Goal: Communication & Community: Connect with others

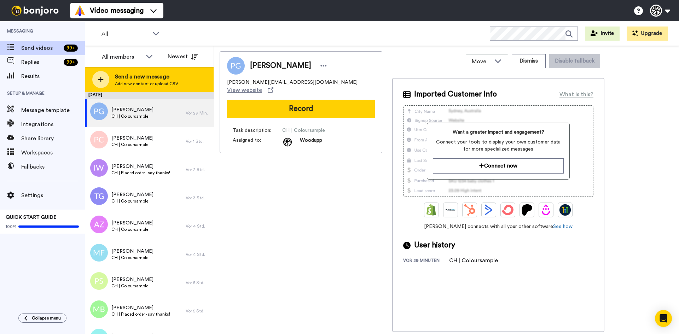
click at [148, 80] on span "Send a new message" at bounding box center [146, 76] width 63 height 8
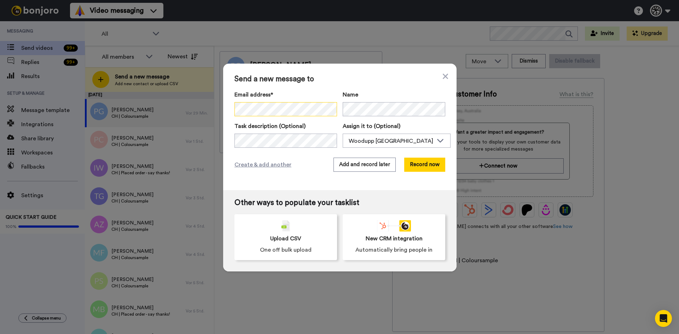
click at [161, 91] on div "Send a new message to Email address* Maya Thonney <lemail@l-agencerie.ch> Name …" at bounding box center [339, 167] width 679 height 334
click at [274, 164] on span "Create & add another" at bounding box center [262, 164] width 57 height 8
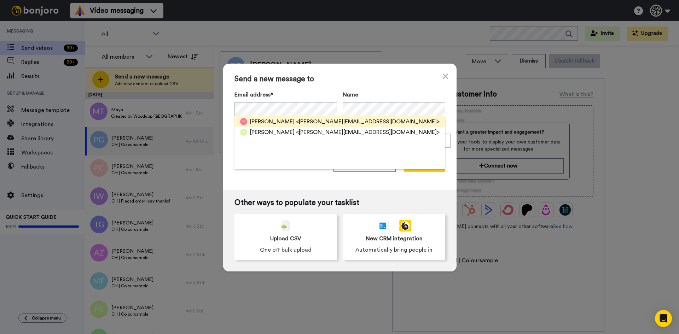
click at [351, 119] on span "<patrick@beauverdmalherbe.ch>" at bounding box center [368, 121] width 144 height 8
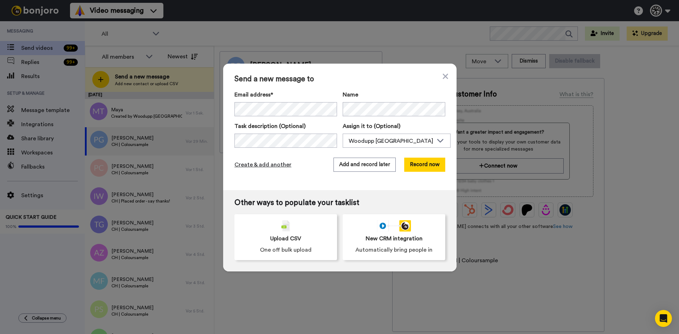
click at [251, 162] on span "Create & add another" at bounding box center [262, 164] width 57 height 8
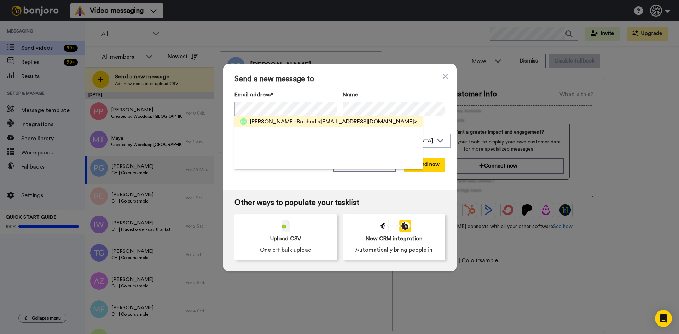
click at [328, 122] on span "<nathaliemoulinbochud@gmail.com>" at bounding box center [367, 121] width 99 height 8
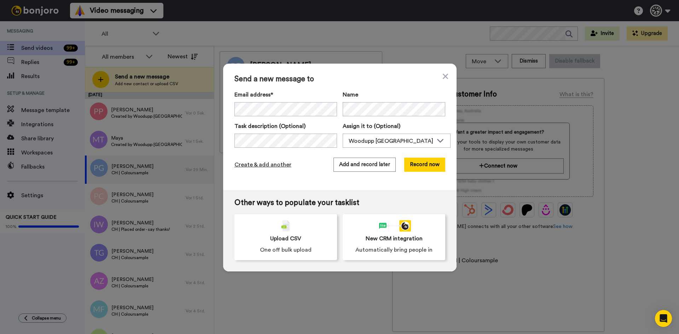
click at [284, 165] on span "Create & add another" at bounding box center [262, 164] width 57 height 8
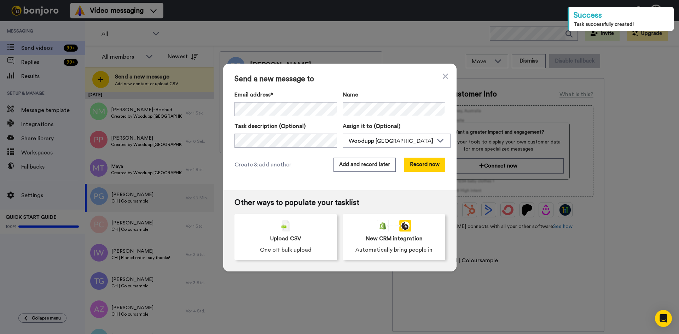
click at [506, 151] on div "Send a new message to Email address* Mirjam Pauelsen <ivanenmirjam@casema.nl> P…" at bounding box center [339, 167] width 679 height 334
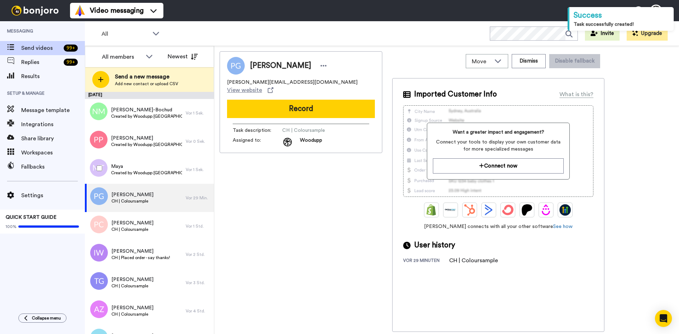
click at [103, 162] on div at bounding box center [97, 168] width 25 height 25
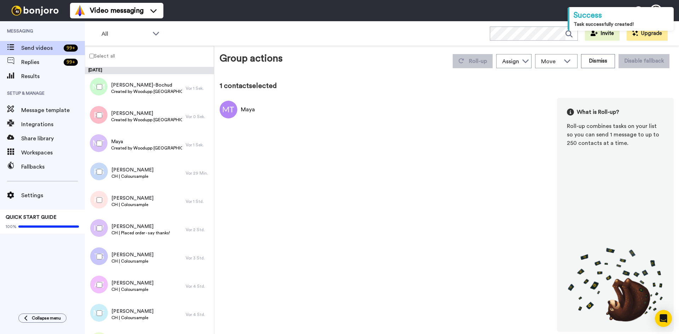
click at [99, 111] on div at bounding box center [97, 115] width 25 height 25
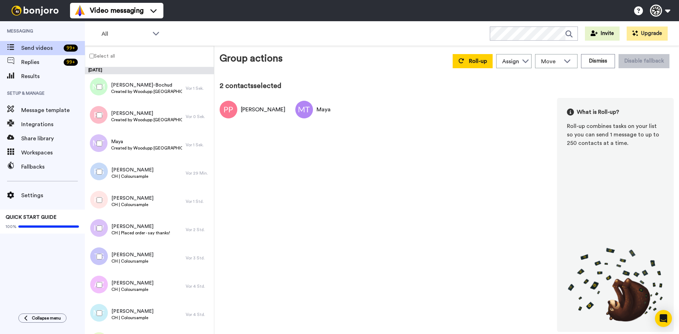
click at [100, 89] on div at bounding box center [97, 87] width 25 height 25
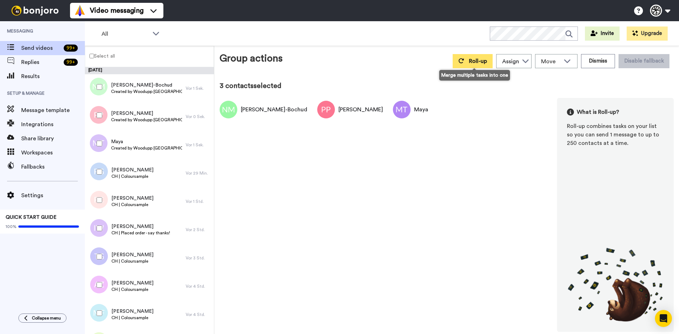
click at [480, 63] on span "Roll-up" at bounding box center [478, 61] width 18 height 6
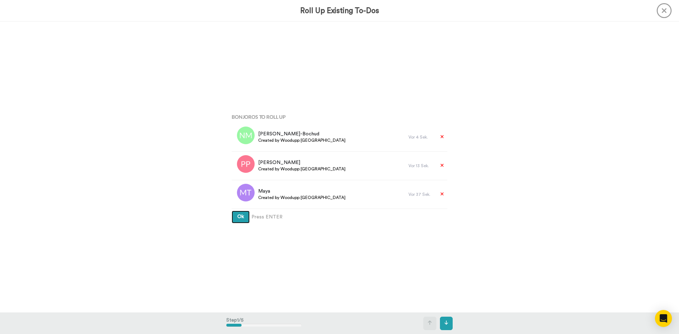
click at [232, 217] on button "Ok" at bounding box center [241, 217] width 18 height 13
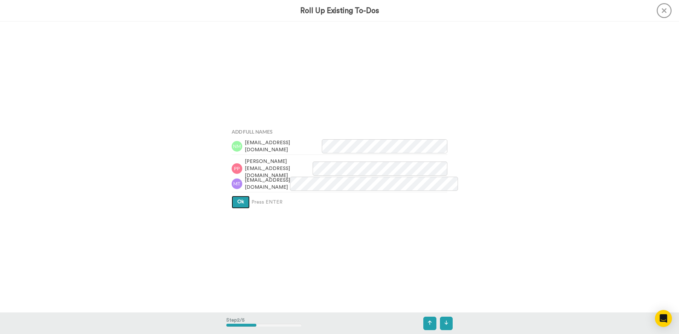
click at [240, 203] on span "Ok" at bounding box center [240, 201] width 7 height 5
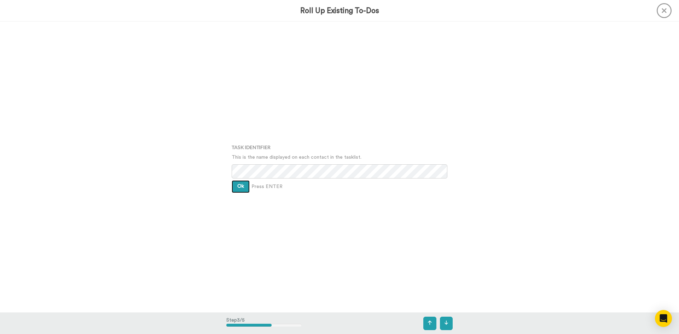
click at [240, 182] on button "Ok" at bounding box center [241, 186] width 18 height 13
click at [242, 183] on button "Ok" at bounding box center [241, 181] width 18 height 13
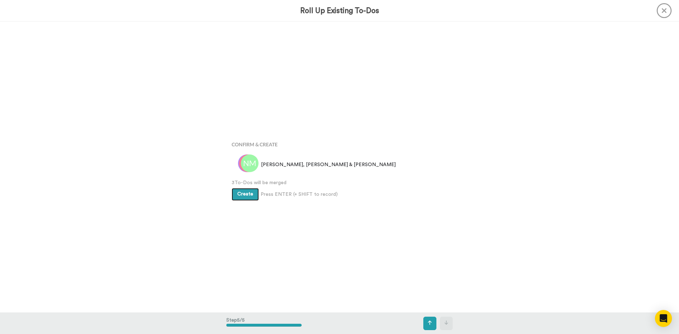
scroll to position [1164, 0]
click at [245, 192] on span "Create" at bounding box center [245, 191] width 16 height 5
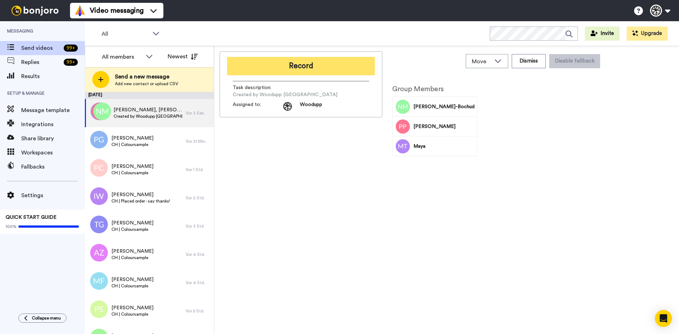
click at [282, 72] on button "Record" at bounding box center [301, 66] width 148 height 18
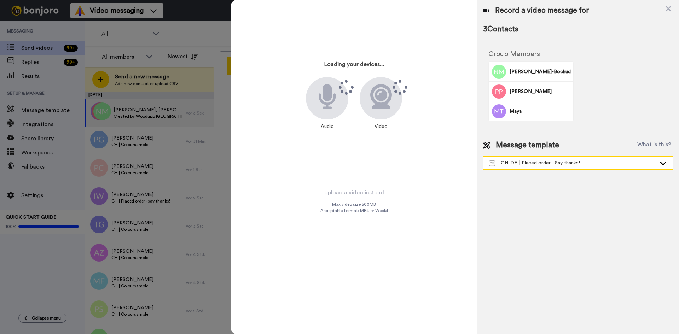
click at [574, 162] on div "CH-DE | Placed order - Say thanks!" at bounding box center [572, 162] width 167 height 7
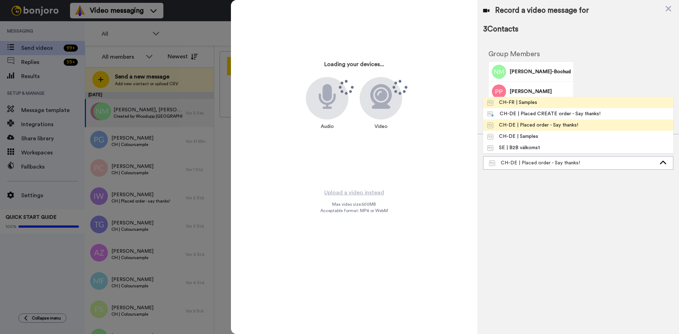
click at [556, 101] on li "CH-FR | Samples" at bounding box center [578, 102] width 190 height 11
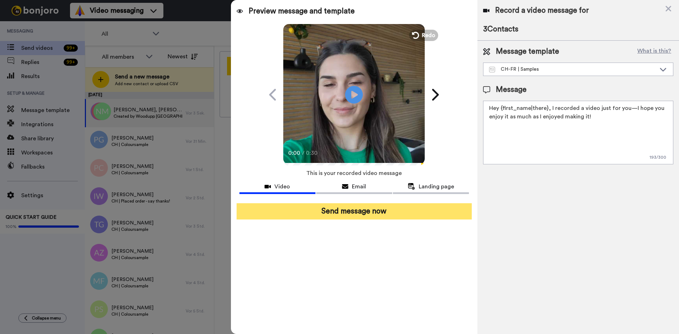
click at [378, 211] on button "Send message now" at bounding box center [354, 211] width 235 height 16
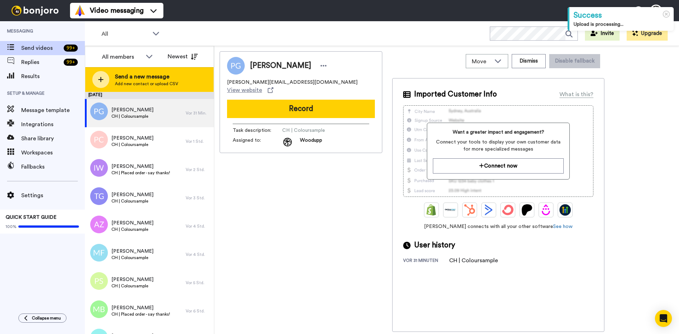
click at [158, 78] on span "Send a new message" at bounding box center [146, 76] width 63 height 8
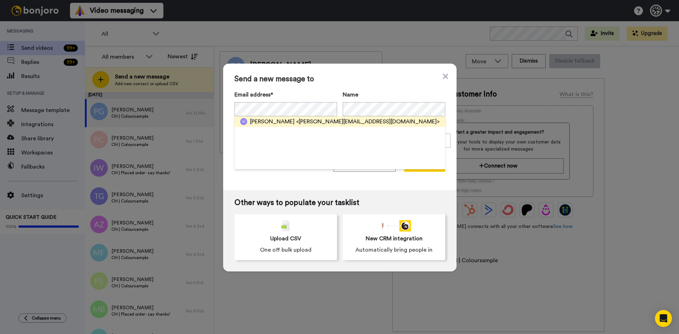
click at [312, 125] on span "<michelle.blaser95@gmail.com>" at bounding box center [368, 121] width 144 height 8
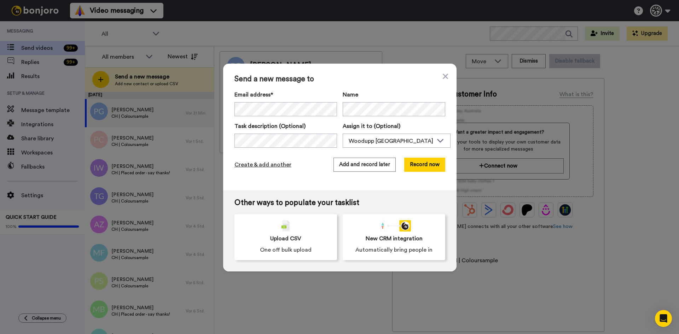
click at [272, 163] on span "Create & add another" at bounding box center [262, 164] width 57 height 8
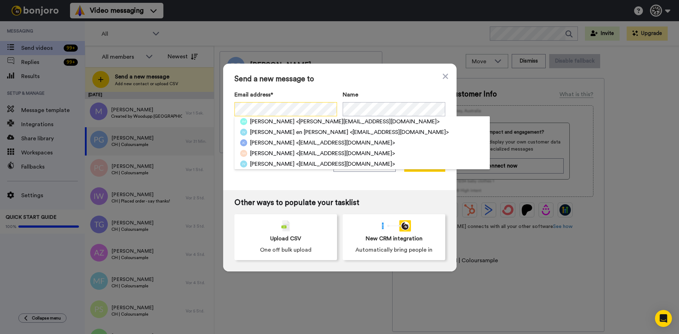
click at [153, 80] on div "Send a new message to Email address* Jacqueline Meer <j.w.jansen2@gmail.com> Ja…" at bounding box center [339, 167] width 679 height 334
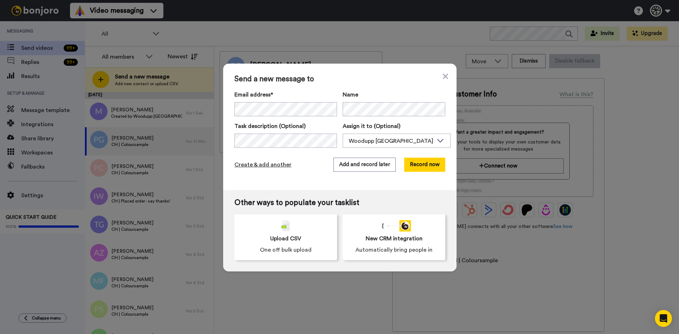
click at [274, 168] on span "Create & add another" at bounding box center [262, 164] width 57 height 8
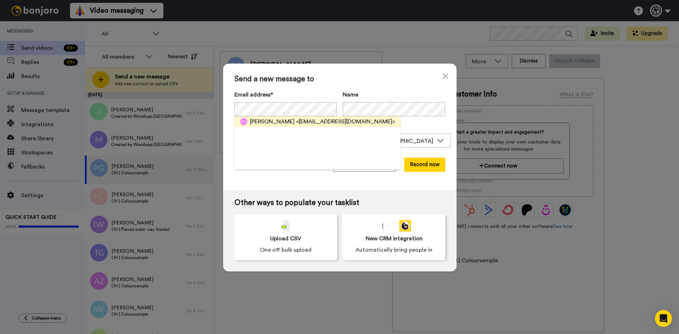
click at [316, 122] on span "<marthaveit@yahoo.de>" at bounding box center [345, 121] width 99 height 8
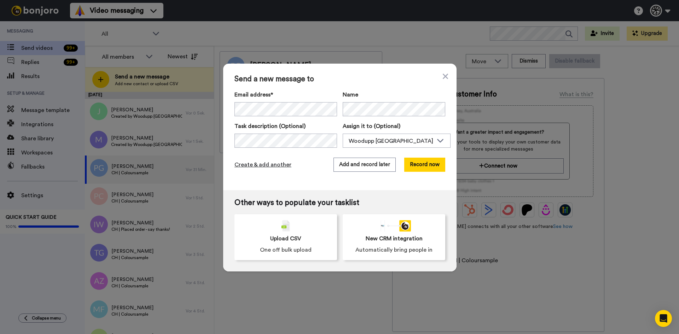
click at [269, 167] on span "Create & add another" at bounding box center [262, 164] width 57 height 8
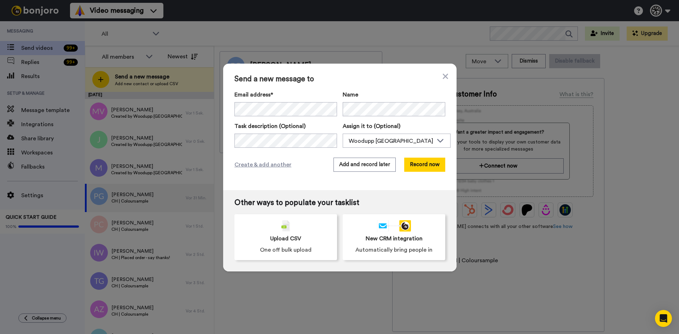
click at [259, 87] on div "Send a new message to Email address* Mirjam Pauelsen <ivanenmirjam@casema.nl> P…" at bounding box center [339, 127] width 233 height 127
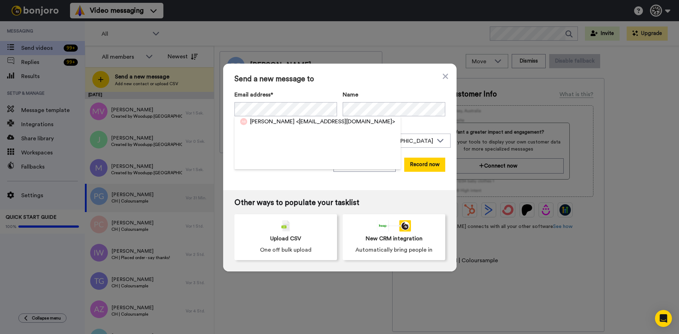
click at [277, 121] on span "Alexa Blöchlinger" at bounding box center [272, 121] width 45 height 8
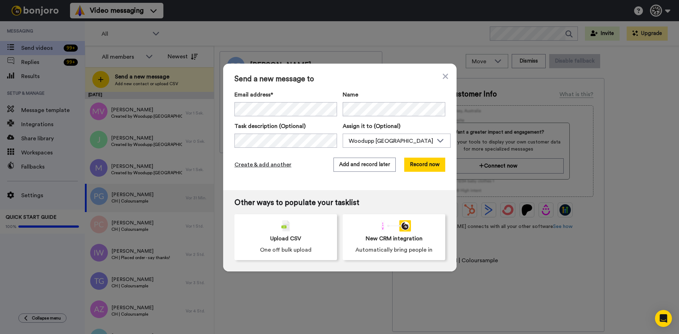
click at [254, 163] on span "Create & add another" at bounding box center [262, 164] width 57 height 8
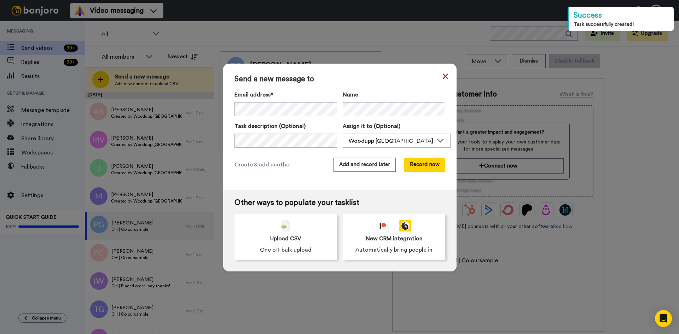
click at [443, 78] on icon at bounding box center [445, 76] width 5 height 5
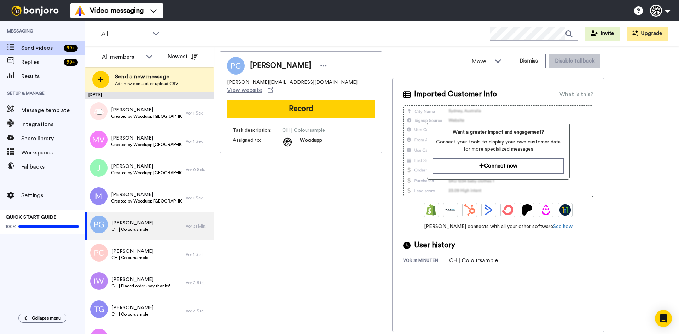
click at [107, 117] on div at bounding box center [97, 111] width 25 height 25
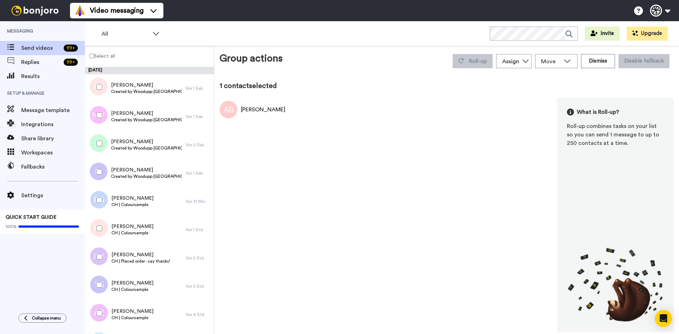
click at [87, 104] on div at bounding box center [97, 115] width 25 height 25
click at [97, 111] on div at bounding box center [97, 115] width 25 height 25
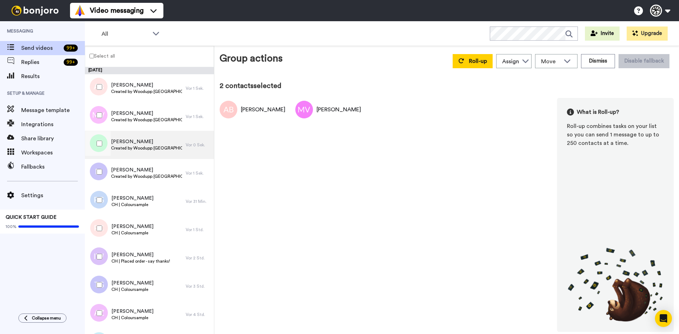
click at [111, 150] on div "Jacqueline Created by Woodupp Switzerland" at bounding box center [135, 145] width 101 height 28
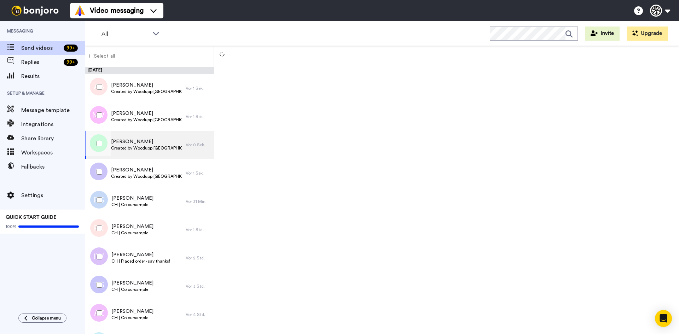
click at [92, 137] on div at bounding box center [97, 143] width 25 height 25
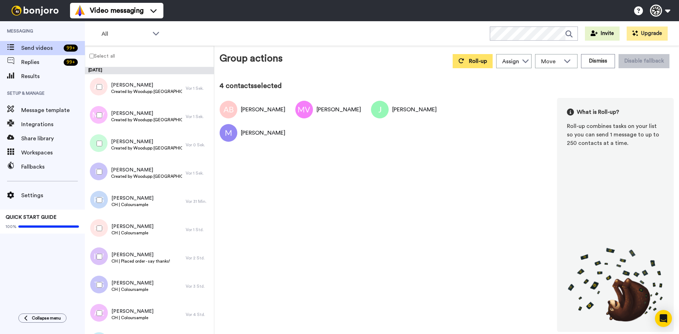
click at [474, 66] on button "Roll-up" at bounding box center [473, 61] width 40 height 14
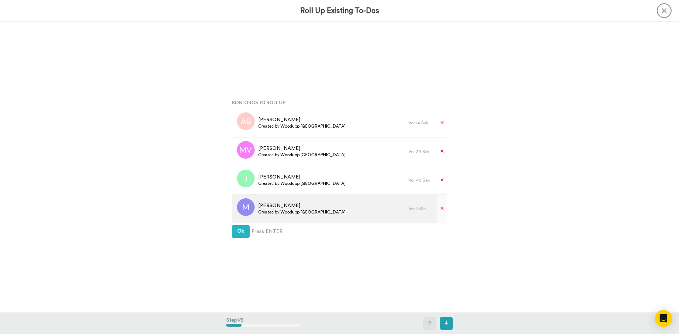
click at [243, 222] on div at bounding box center [243, 209] width 21 height 28
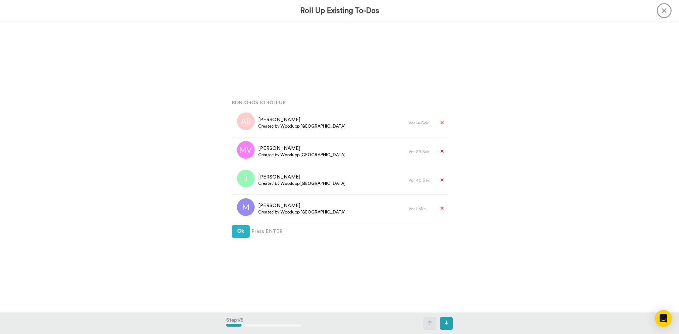
click at [241, 224] on div "Bonjoros To Roll Up Alexa Blöchlinger Created by Woodupp Switzerland Vor 14 Sek…" at bounding box center [339, 166] width 226 height 167
click at [244, 229] on button "Ok" at bounding box center [241, 231] width 18 height 13
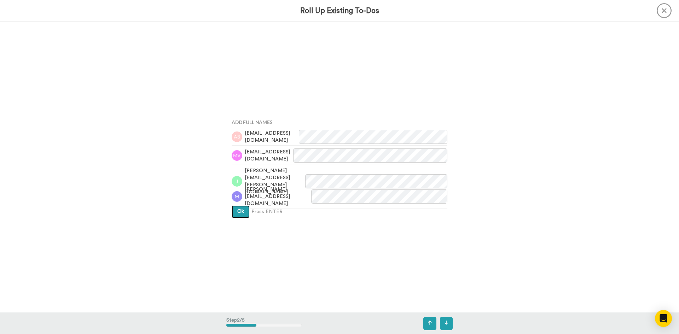
click at [237, 209] on span "Ok" at bounding box center [240, 211] width 7 height 5
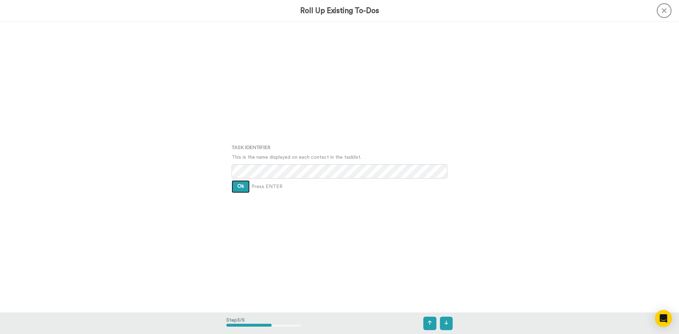
click at [237, 180] on button "Ok" at bounding box center [241, 186] width 18 height 13
click at [241, 186] on button "Ok" at bounding box center [241, 181] width 18 height 13
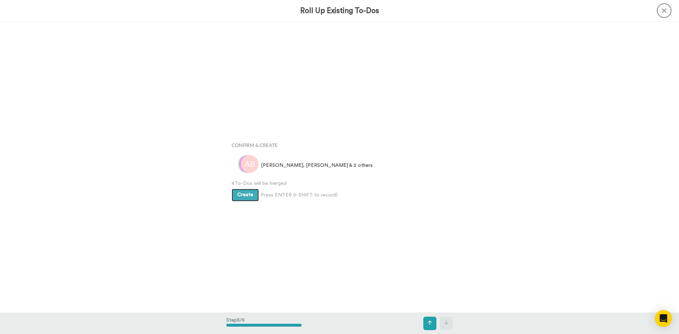
scroll to position [1164, 0]
click at [234, 188] on button "Create" at bounding box center [245, 192] width 27 height 13
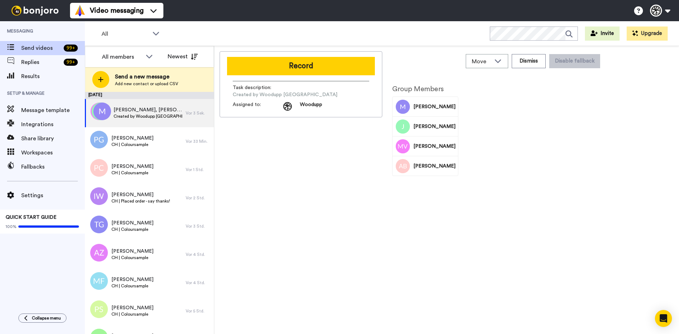
click at [284, 66] on button "Record" at bounding box center [301, 66] width 148 height 18
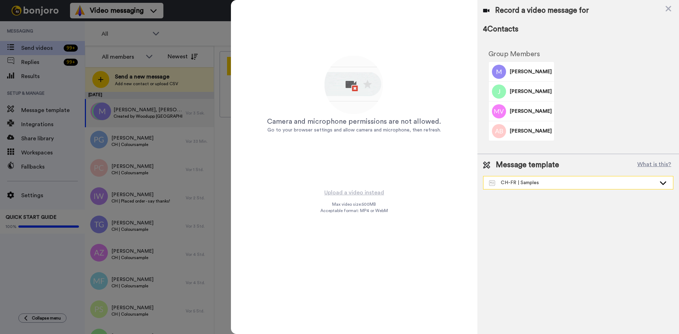
click at [542, 183] on div "CH-FR | Samples" at bounding box center [572, 182] width 167 height 7
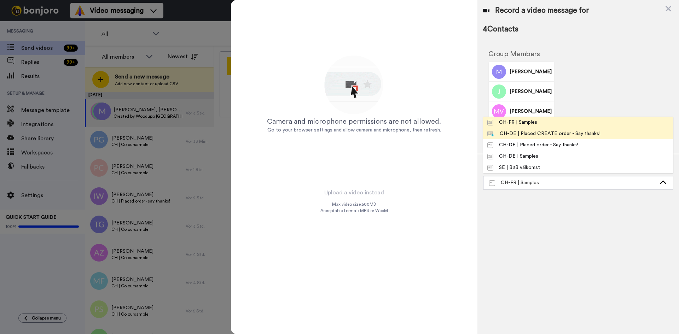
click at [548, 134] on div "CH-DE | Placed CREATE order - Say thanks!" at bounding box center [543, 133] width 113 height 7
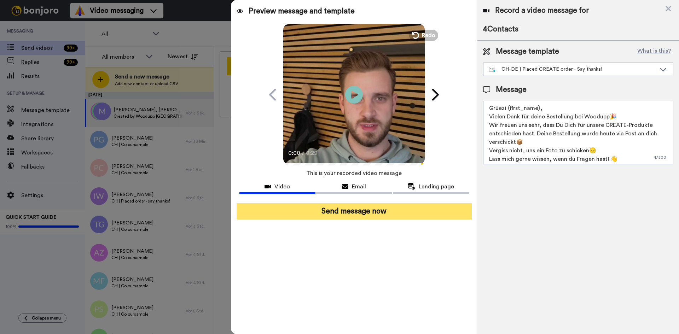
click at [338, 211] on button "Send message now" at bounding box center [354, 211] width 235 height 16
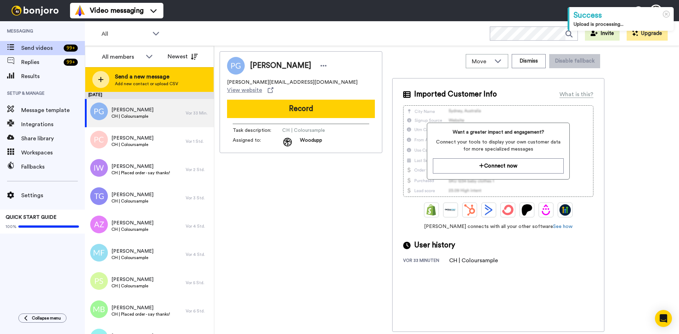
click at [179, 81] on div "Send a new message Add new contact or upload CSV" at bounding box center [149, 79] width 128 height 25
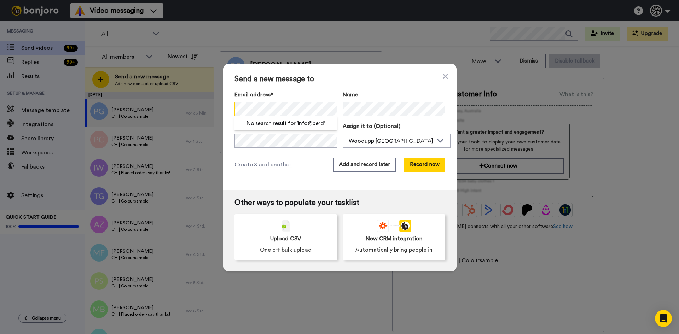
click at [169, 103] on div "Send a new message to Email address* No search result for ‘ info@berd ’ Name Ta…" at bounding box center [339, 167] width 679 height 334
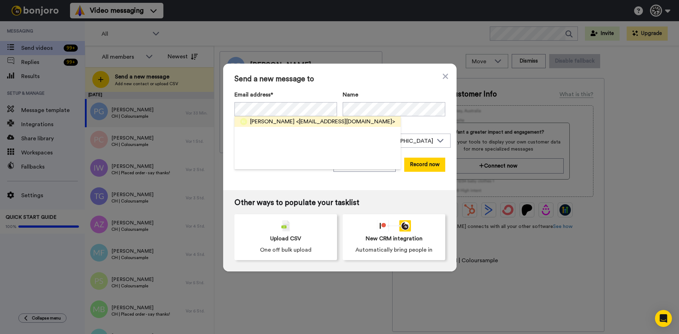
click at [309, 118] on span "<[EMAIL_ADDRESS][DOMAIN_NAME]>" at bounding box center [345, 121] width 99 height 8
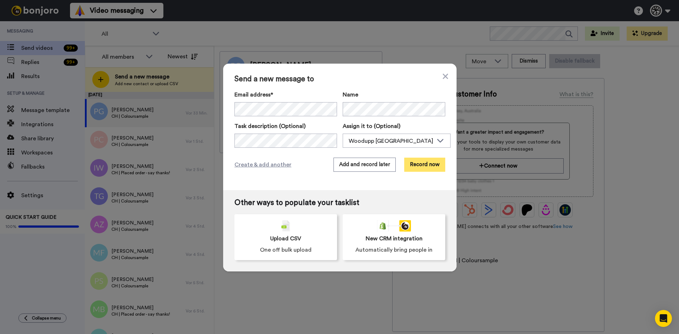
click at [429, 167] on button "Record now" at bounding box center [424, 165] width 41 height 14
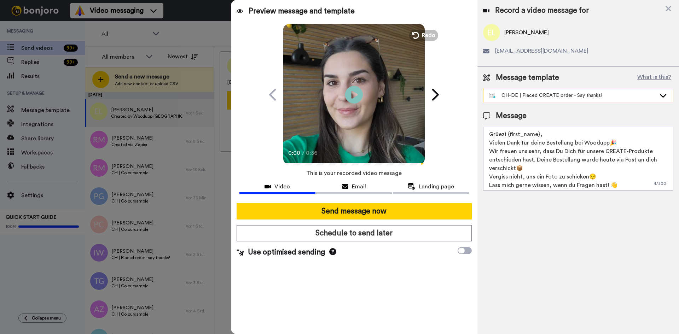
click at [542, 96] on div "CH-DE | Placed CREATE order - Say thanks!" at bounding box center [572, 95] width 167 height 7
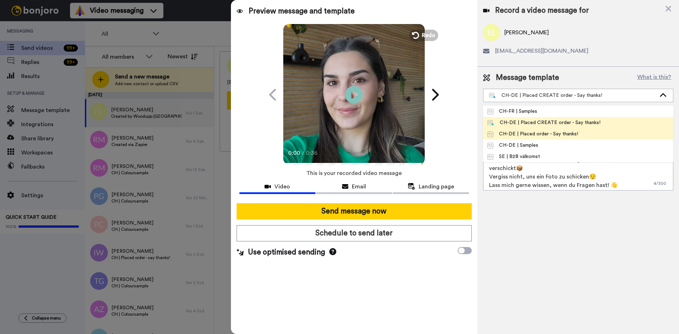
click at [543, 134] on div "CH-DE | Placed order - Say thanks!" at bounding box center [532, 133] width 91 height 7
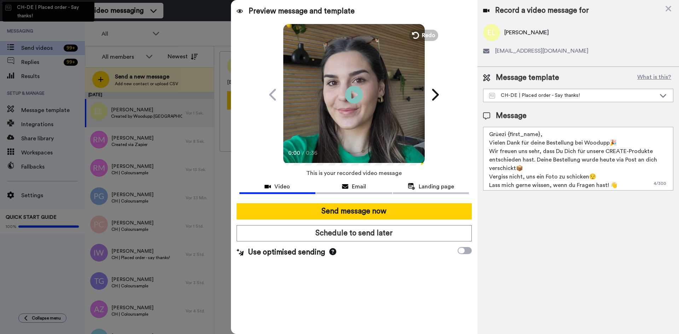
type textarea "Grüezi {first_name}, Vielen Dank für [DEMOGRAPHIC_DATA] Bestellung bei Woodupp🎉…"
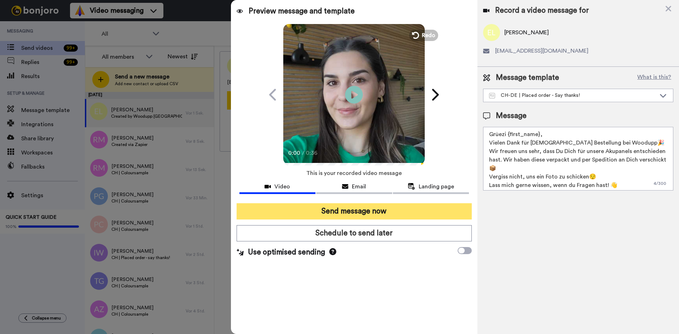
click at [424, 216] on button "Send message now" at bounding box center [354, 211] width 235 height 16
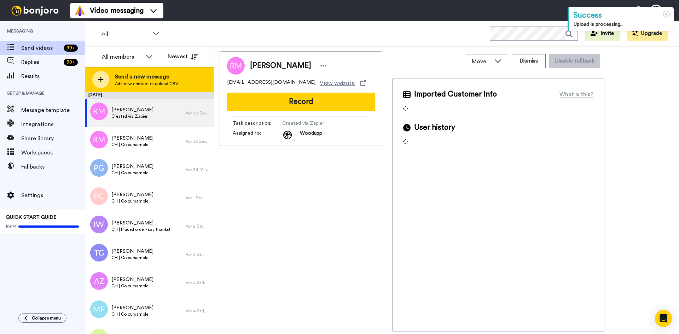
drag, startPoint x: 0, startPoint y: 0, endPoint x: 140, endPoint y: 75, distance: 158.6
click at [140, 75] on span "Send a new message" at bounding box center [146, 76] width 63 height 8
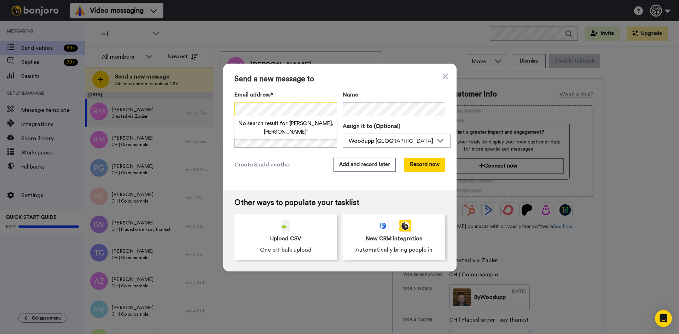
click at [156, 105] on div "Send a new message to Email address* No search result for ‘ [PERSON_NAME].[PERS…" at bounding box center [339, 167] width 679 height 334
click at [425, 171] on button "Record now" at bounding box center [424, 165] width 41 height 14
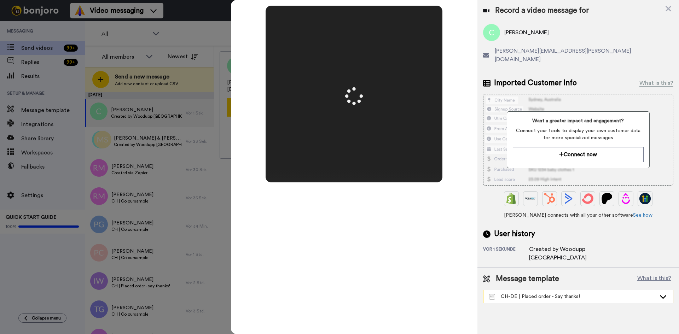
click at [560, 293] on div "CH-DE | Placed order - Say thanks!" at bounding box center [572, 296] width 167 height 7
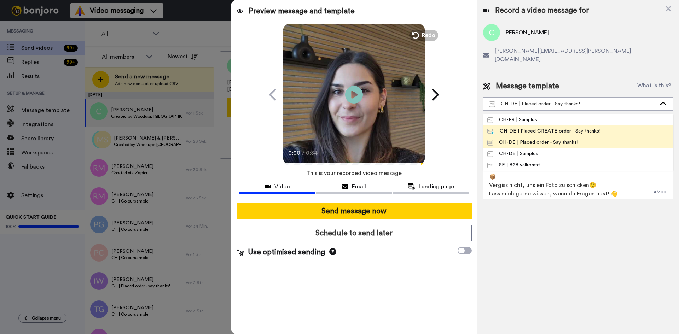
click at [565, 128] on div "CH-DE | Placed CREATE order - Say thanks!" at bounding box center [543, 131] width 113 height 7
type textarea "Grüezi {first_name}, Vielen Dank für deine Bestellung bei Woodupp🎉 Wir freuen u…"
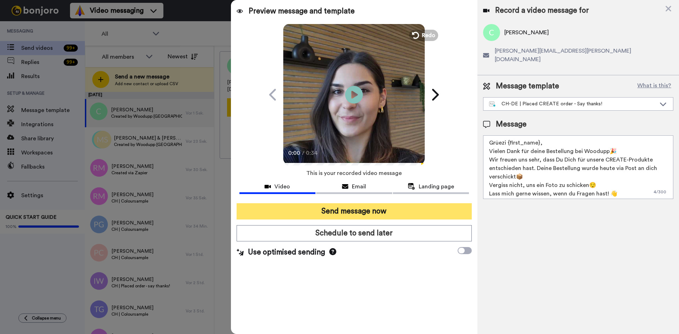
click at [439, 206] on button "Send message now" at bounding box center [354, 211] width 235 height 16
